Goal: Information Seeking & Learning: Learn about a topic

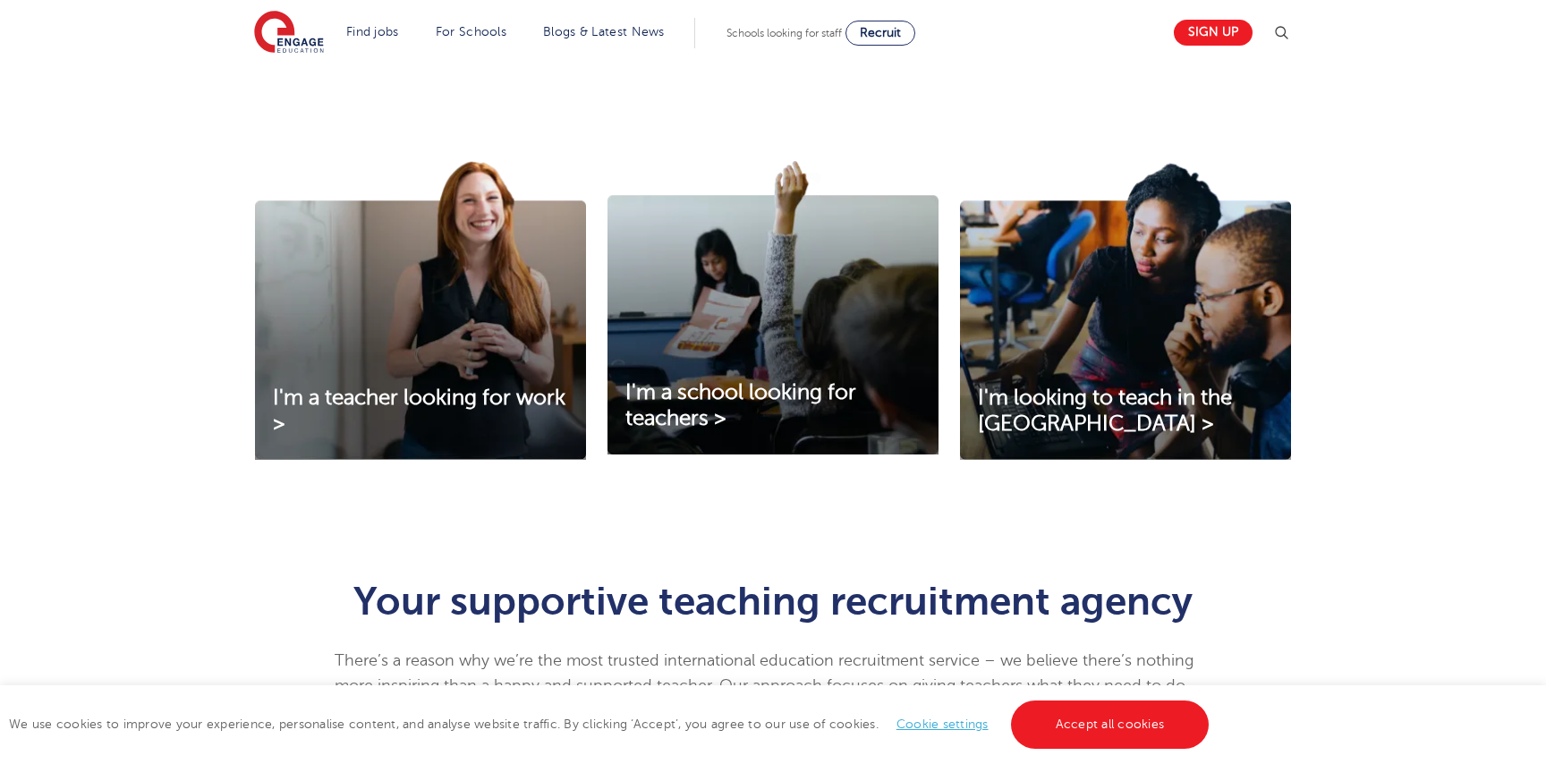
scroll to position [526, 0]
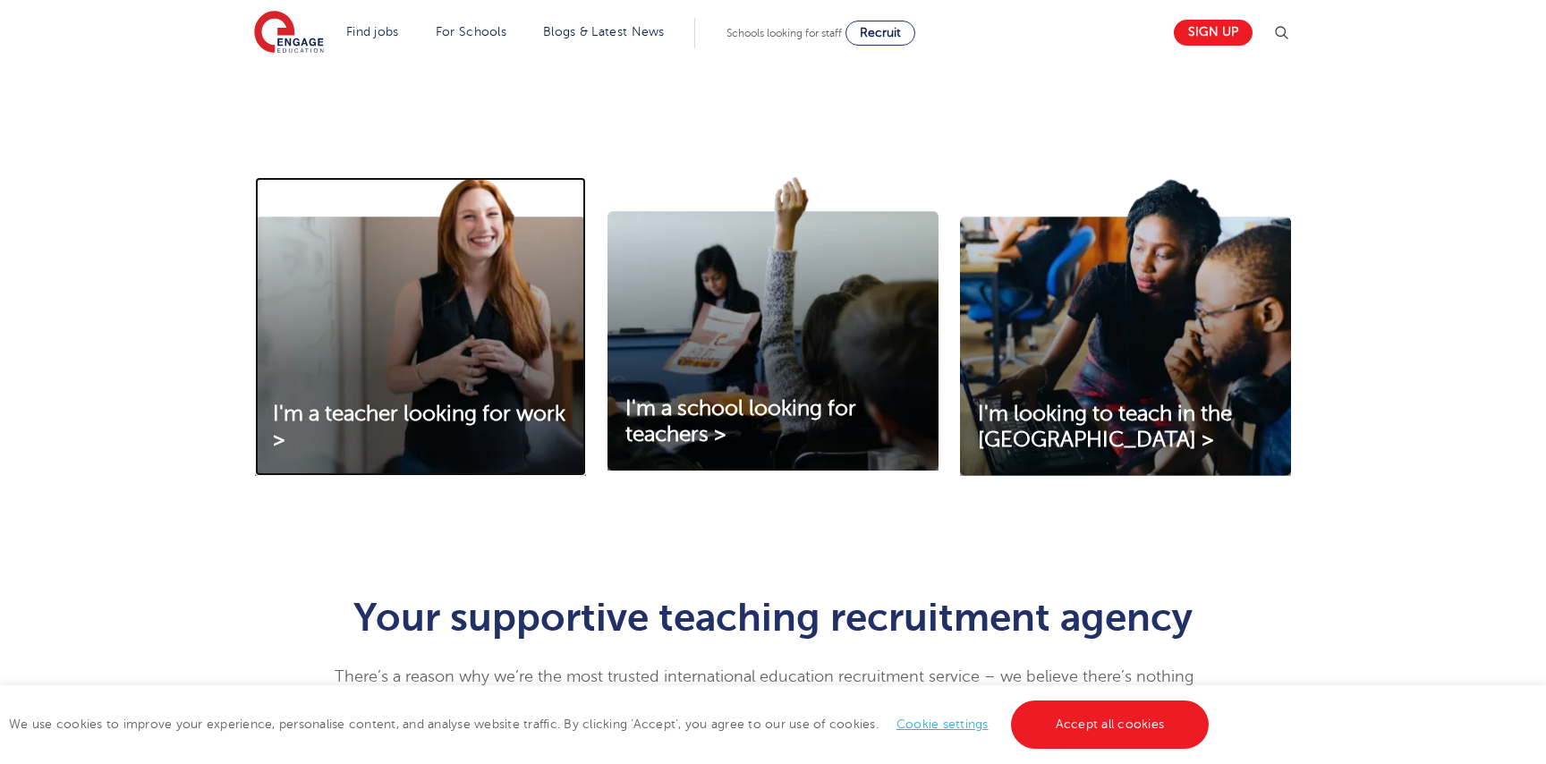
click at [480, 381] on img at bounding box center [420, 326] width 331 height 299
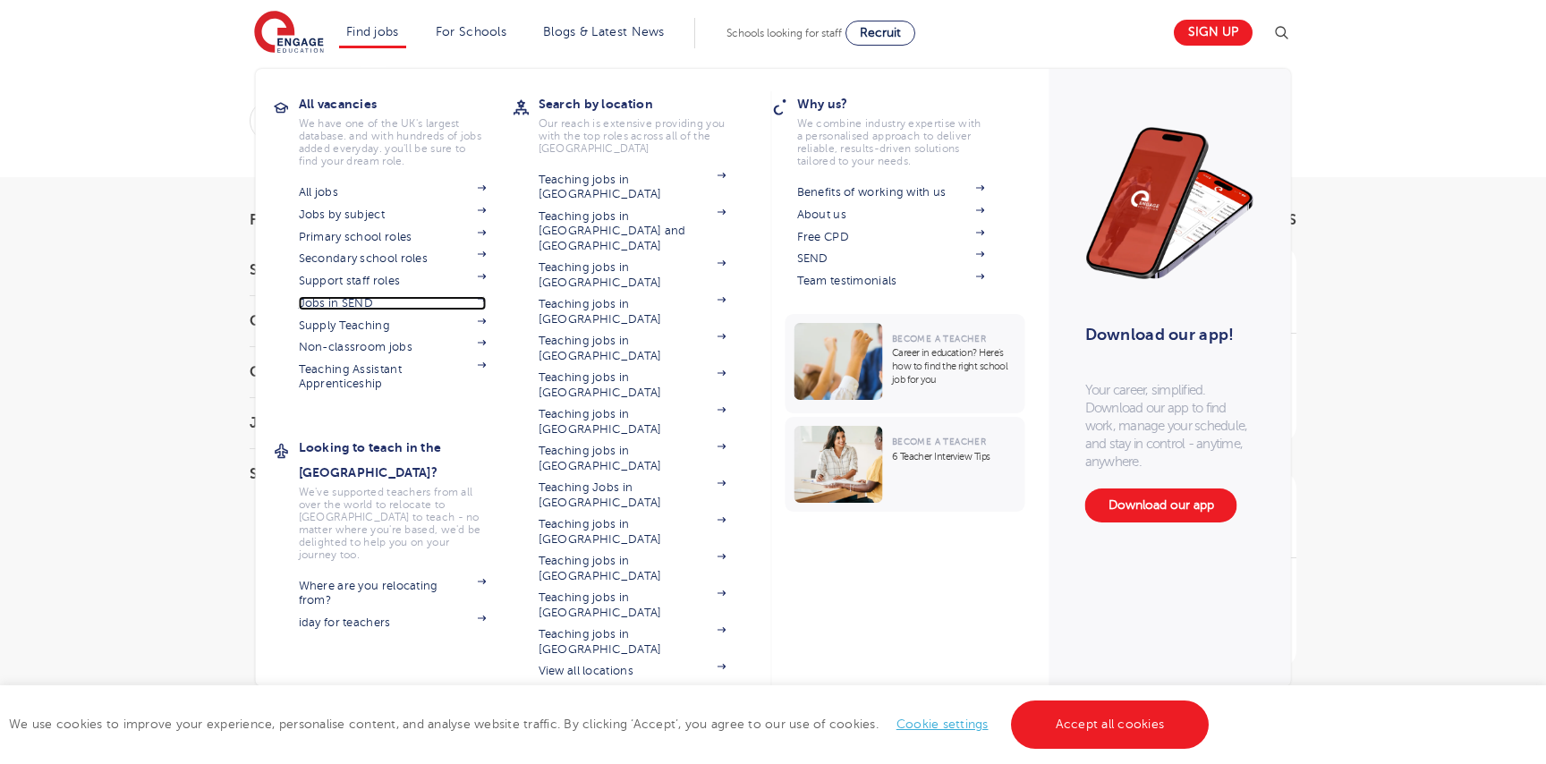
click at [365, 301] on link "Jobs in SEND" at bounding box center [393, 303] width 188 height 14
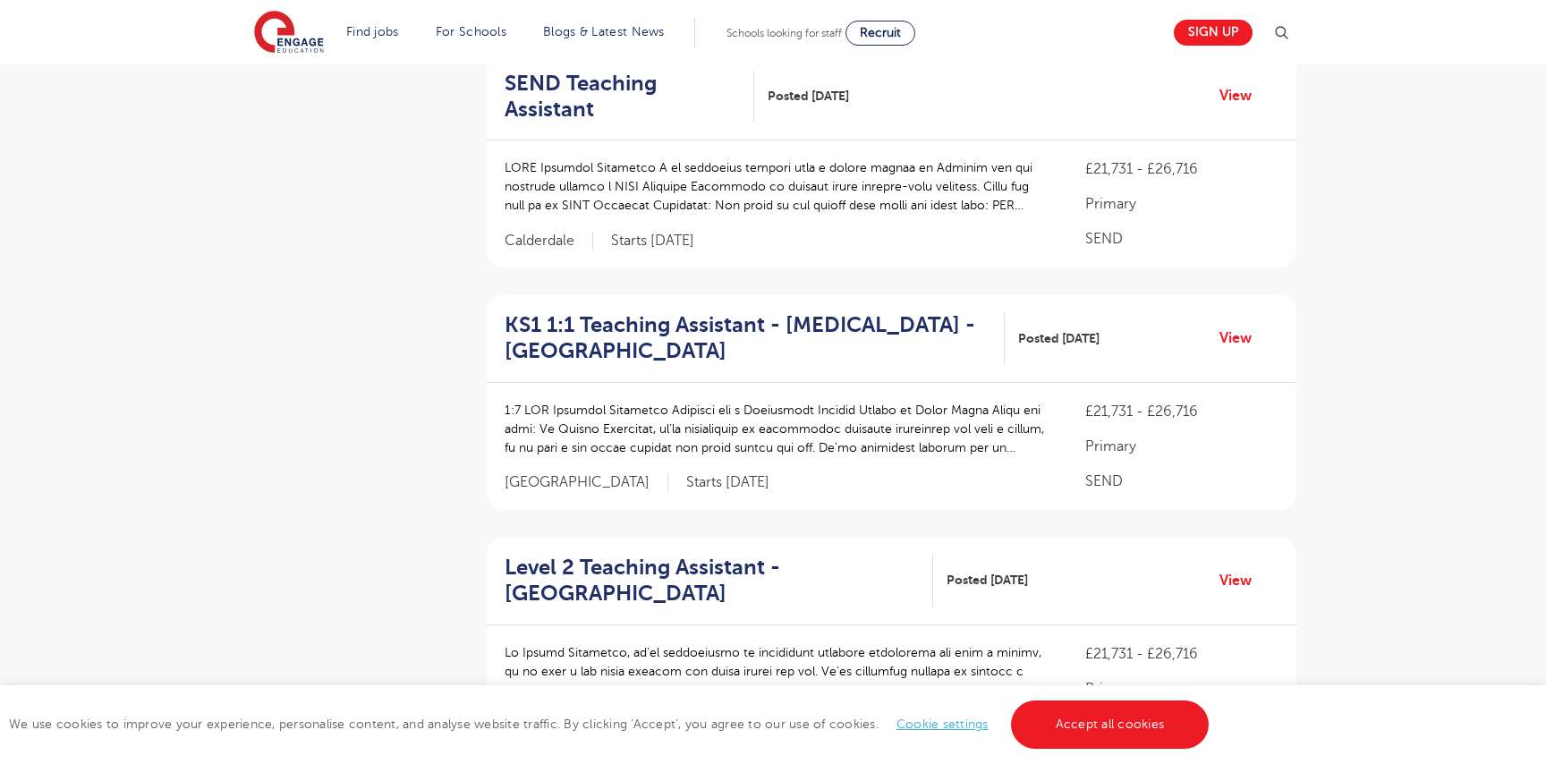
scroll to position [1069, 0]
